Goal: Task Accomplishment & Management: Use online tool/utility

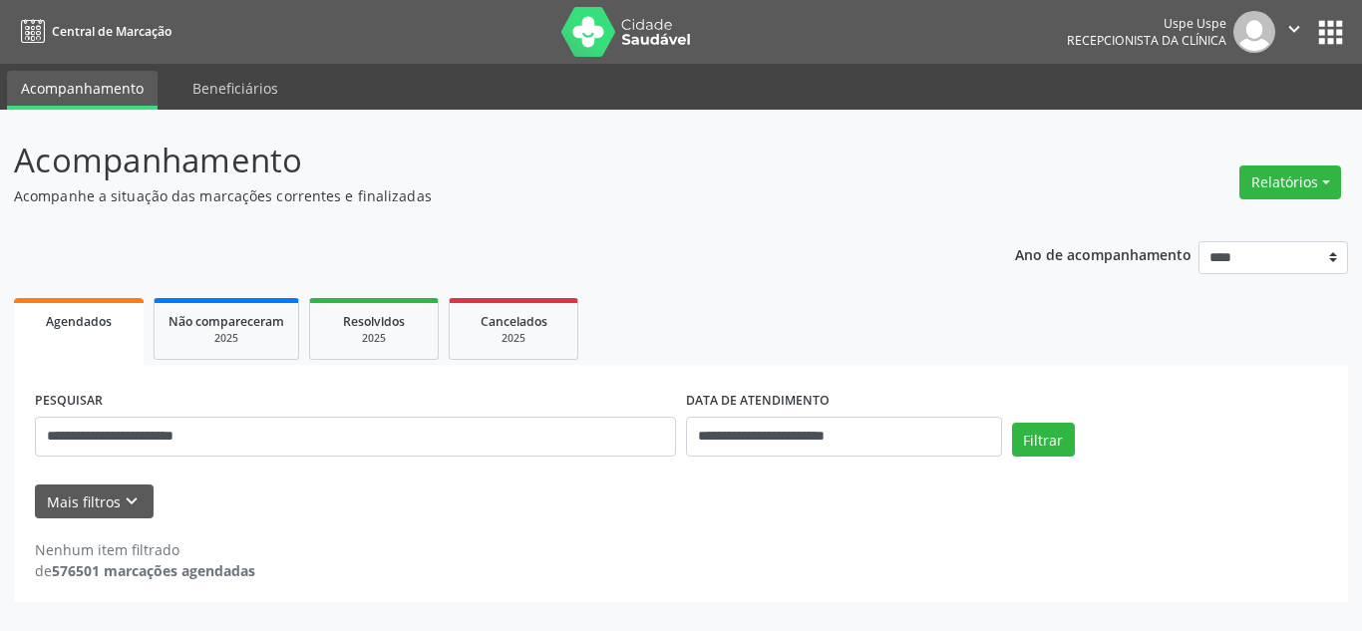
click at [1277, 157] on div "Relatórios Agendamentos Procedimentos realizados" at bounding box center [1290, 171] width 116 height 71
click at [1277, 176] on button "Relatórios" at bounding box center [1290, 183] width 102 height 34
click at [1193, 227] on link "Agendamentos" at bounding box center [1233, 225] width 214 height 28
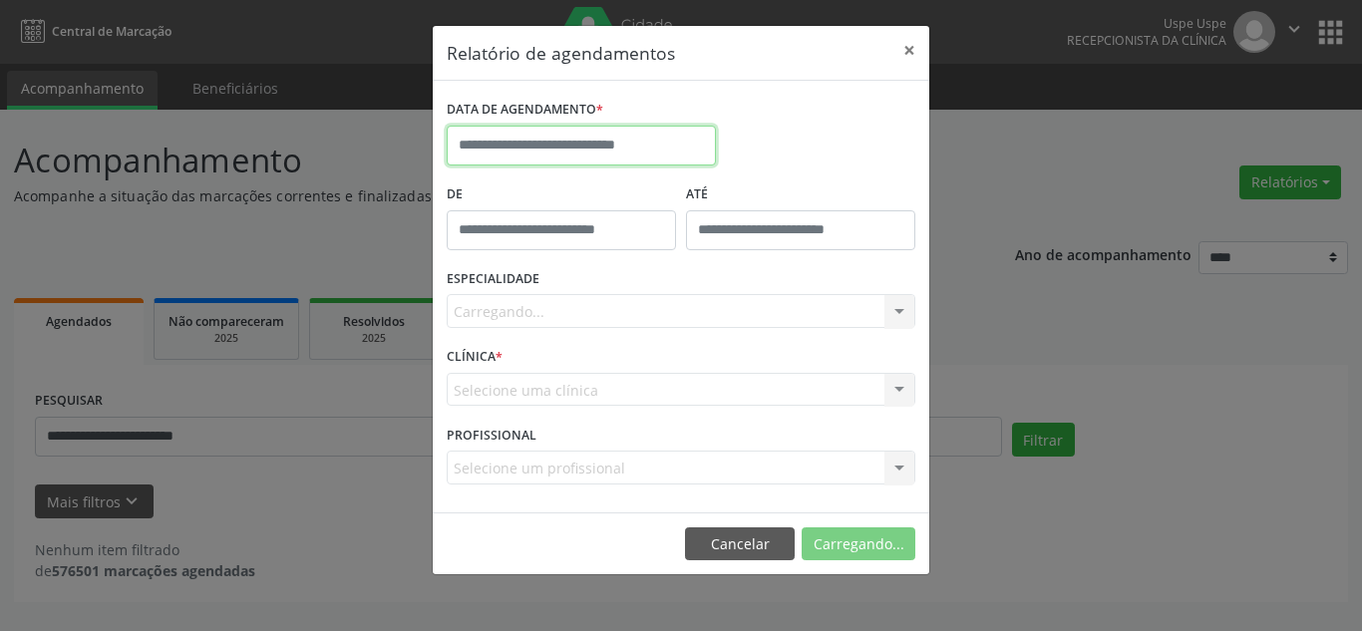
click at [609, 150] on input "text" at bounding box center [581, 146] width 269 height 40
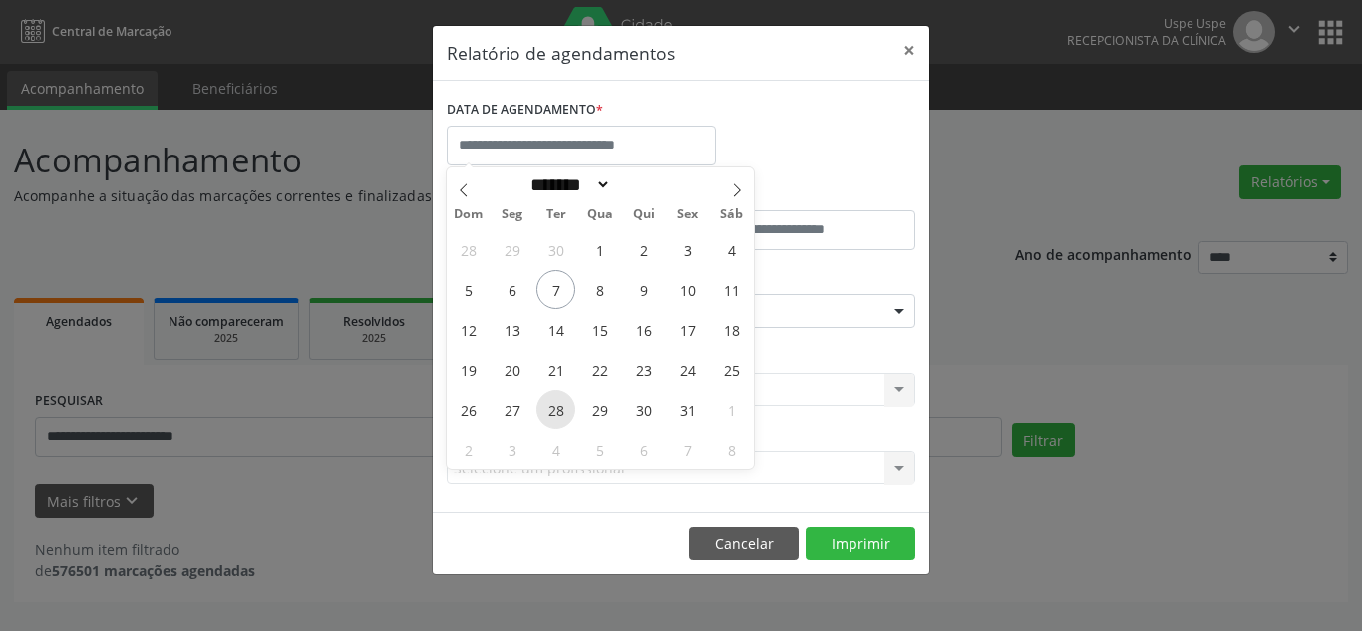
click at [549, 408] on span "28" at bounding box center [555, 409] width 39 height 39
type input "**********"
click at [549, 408] on span "28" at bounding box center [555, 409] width 39 height 39
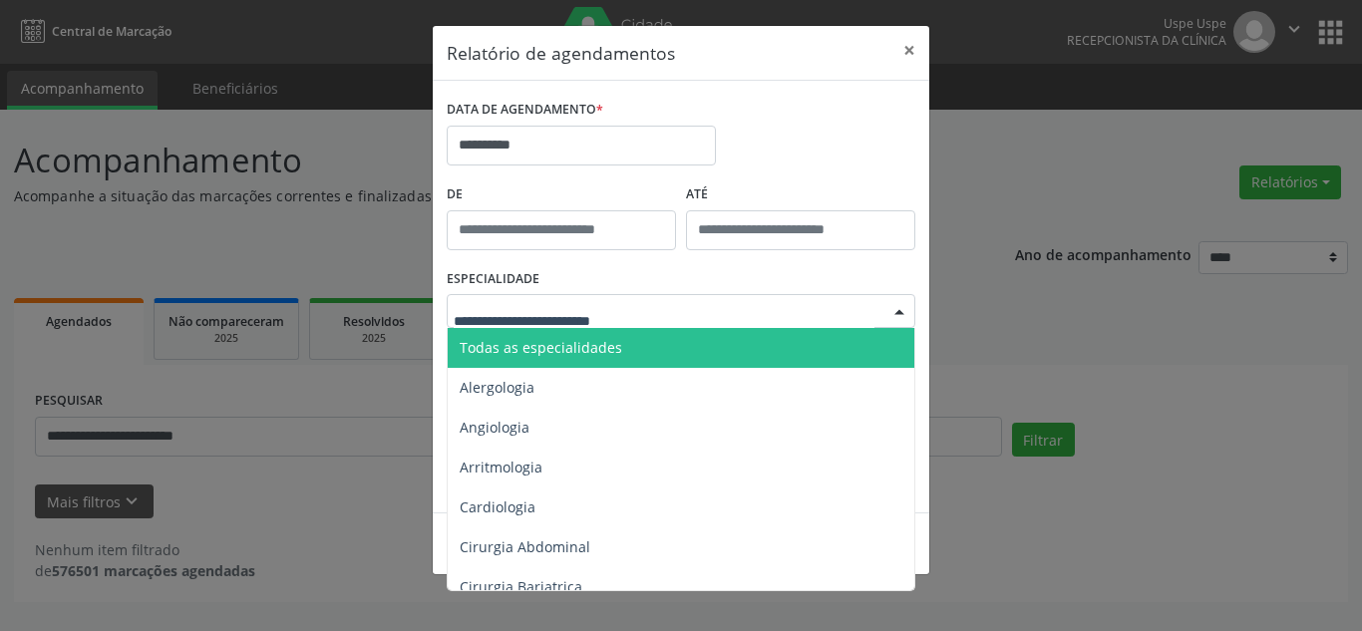
click at [556, 345] on span "Todas as especialidades" at bounding box center [541, 347] width 163 height 19
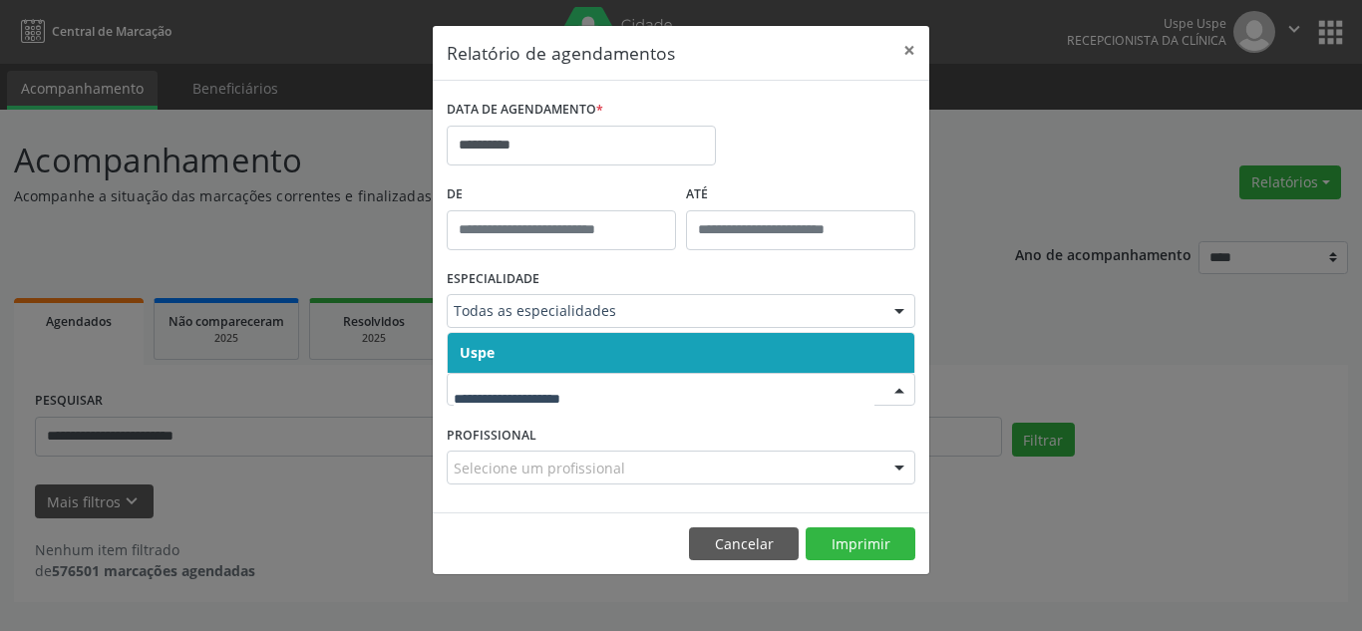
click at [636, 346] on span "Uspe" at bounding box center [681, 353] width 467 height 40
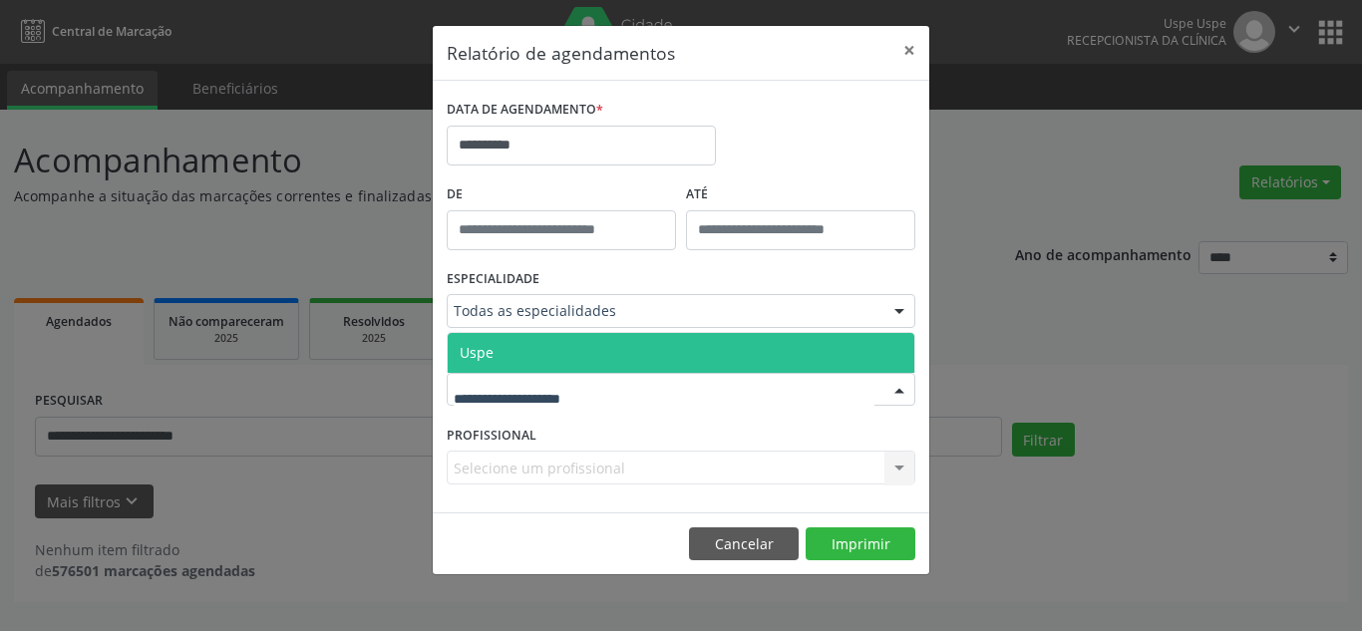
click at [704, 389] on div at bounding box center [681, 390] width 469 height 34
click at [686, 355] on span "Uspe" at bounding box center [681, 353] width 467 height 40
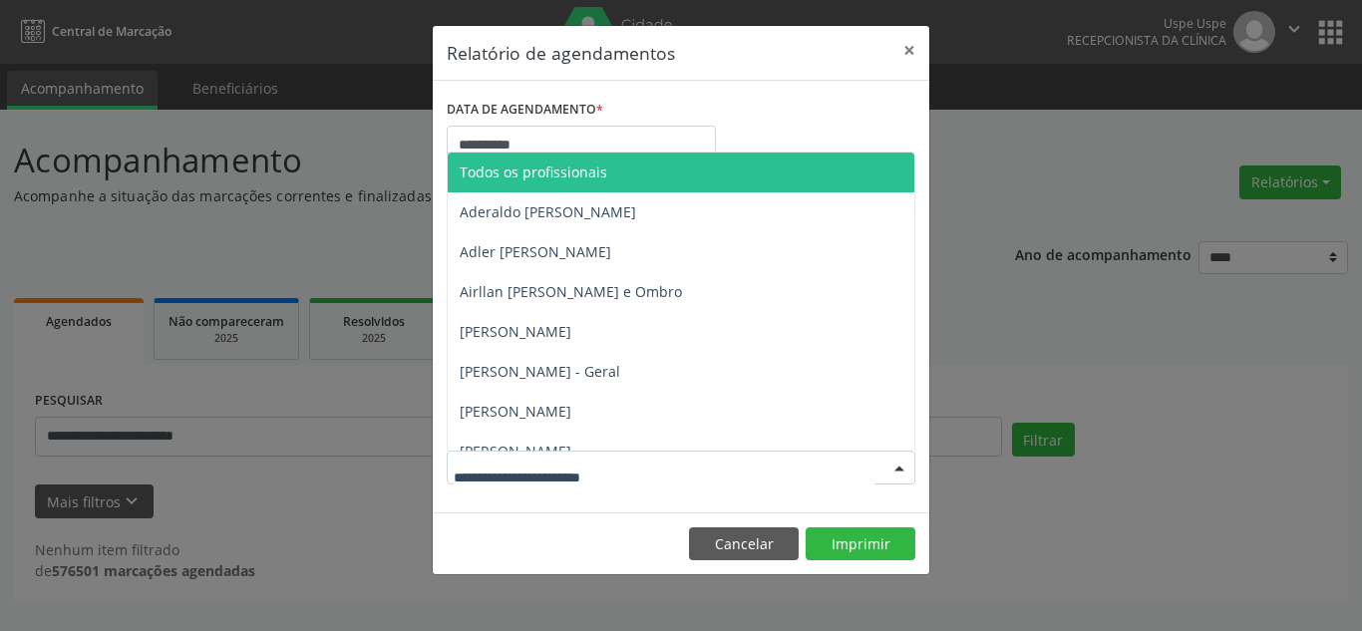
click at [890, 471] on div at bounding box center [899, 469] width 30 height 34
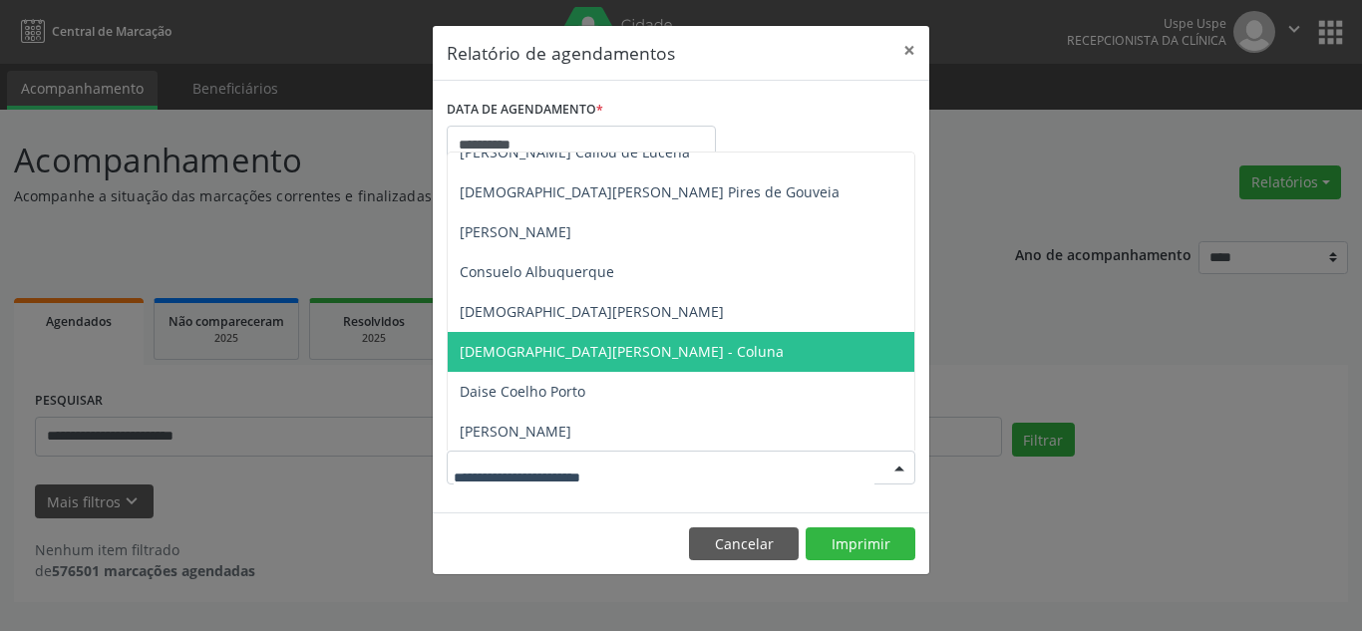
scroll to position [897, 0]
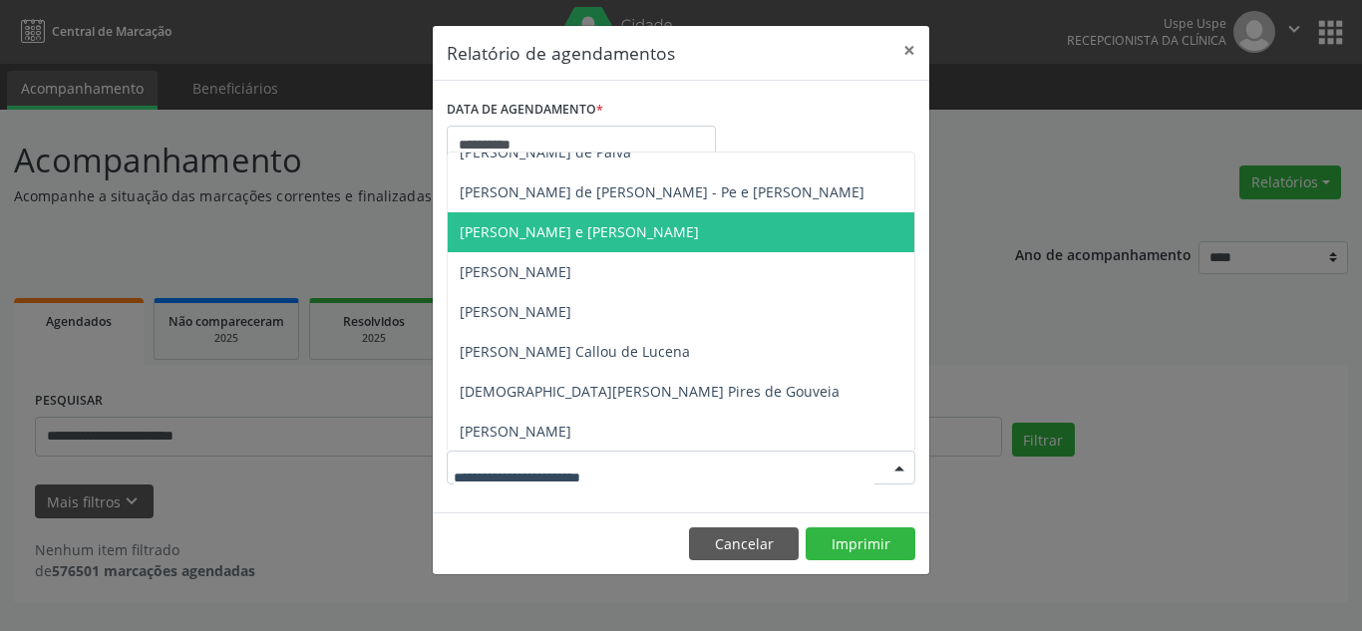
click at [631, 228] on span "[PERSON_NAME] e [PERSON_NAME]" at bounding box center [579, 231] width 239 height 19
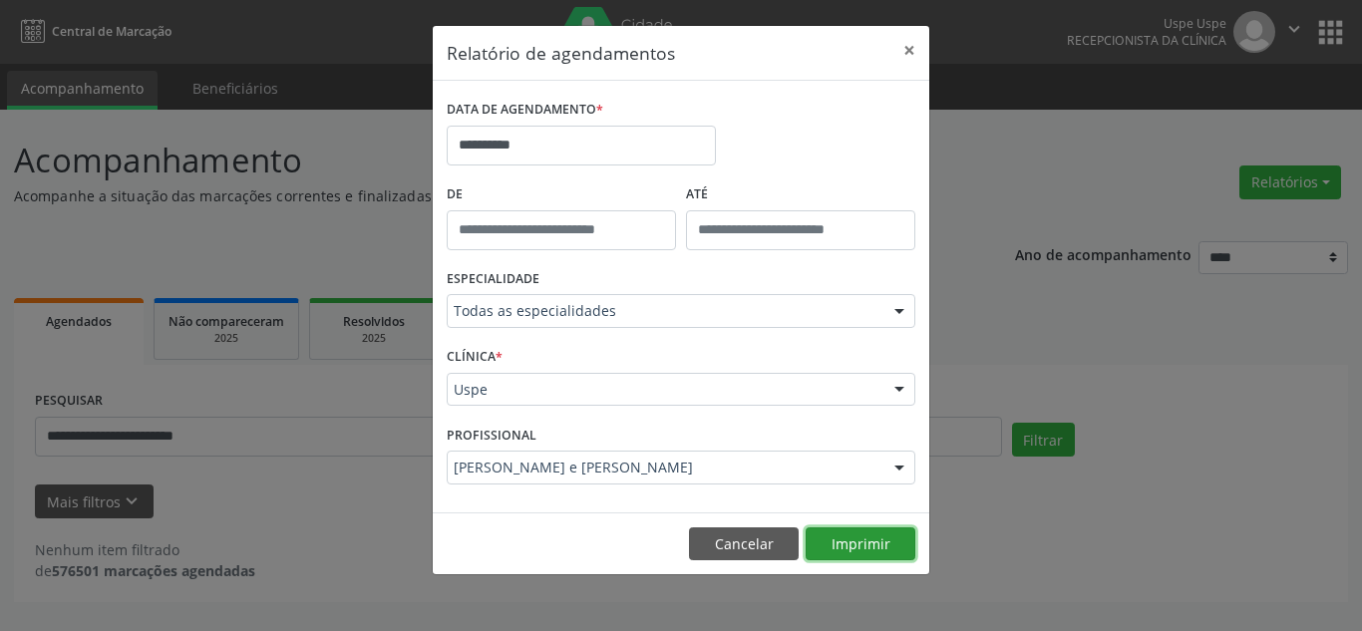
click at [870, 550] on button "Imprimir" at bounding box center [861, 544] width 110 height 34
